Goal: Transaction & Acquisition: Purchase product/service

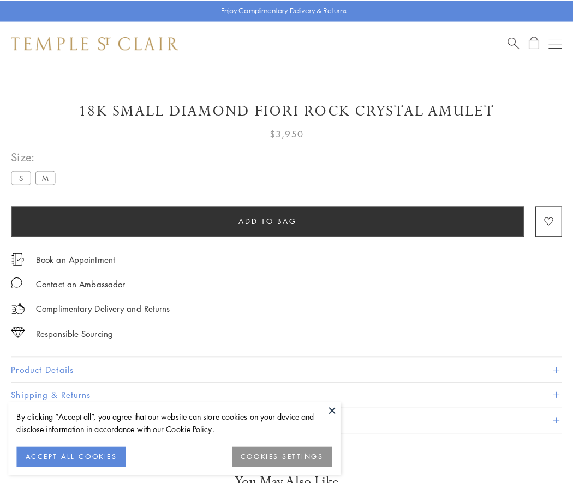
scroll to position [38, 0]
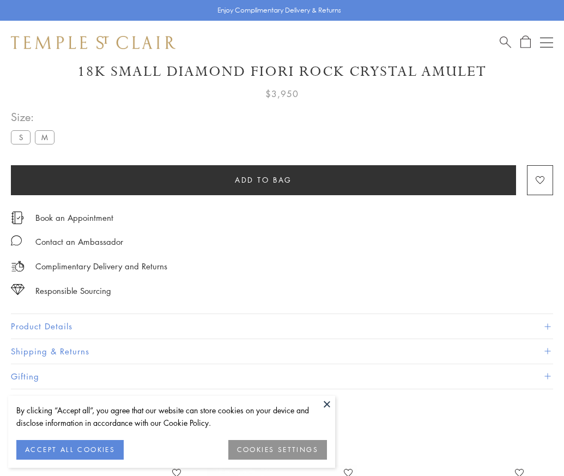
click at [263, 179] on span "Add to bag" at bounding box center [263, 180] width 57 height 12
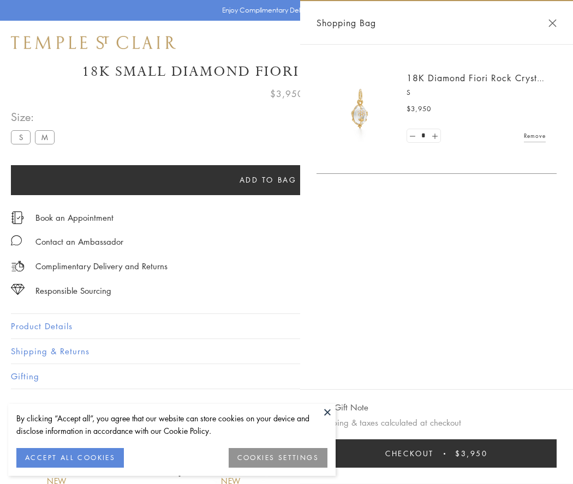
click at [474, 454] on button "Checkout $3,950" at bounding box center [436, 454] width 240 height 28
